Goal: Navigation & Orientation: Go to known website

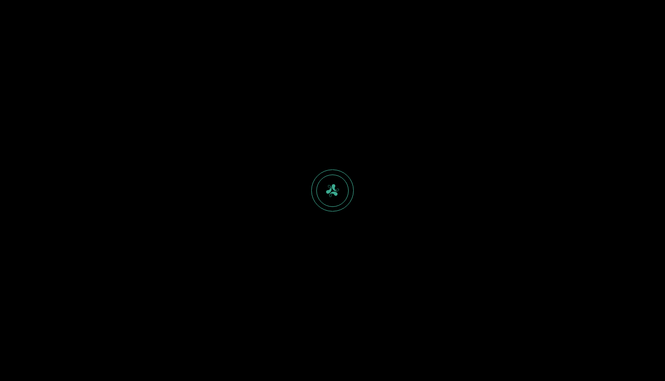
click at [384, 273] on div at bounding box center [332, 190] width 665 height 381
